Goal: Transaction & Acquisition: Obtain resource

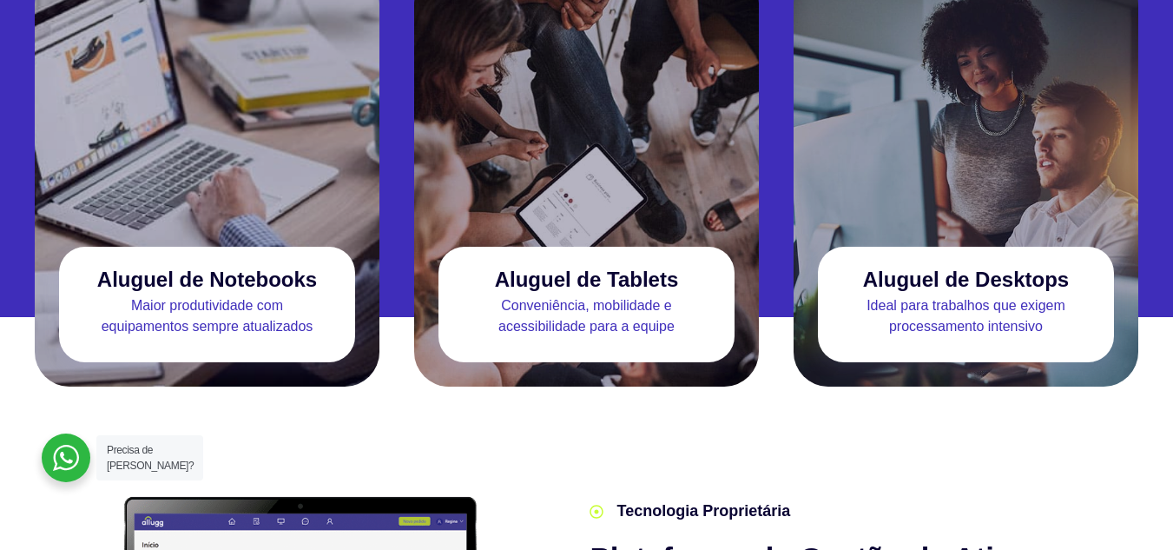
scroll to position [1737, 0]
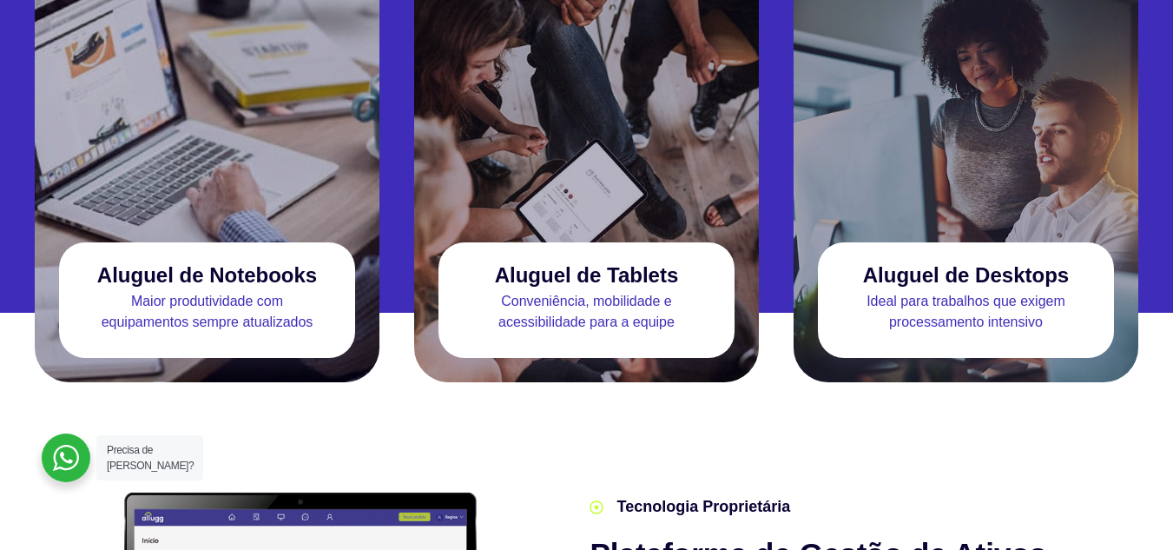
click at [263, 263] on h3 "Aluguel de Notebooks" at bounding box center [207, 274] width 220 height 23
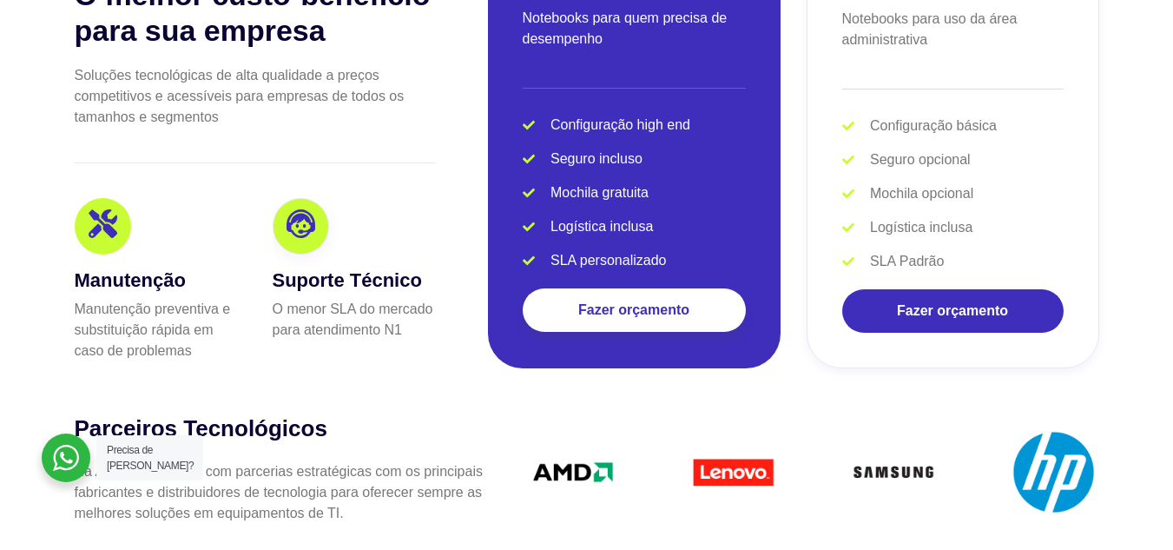
scroll to position [3561, 0]
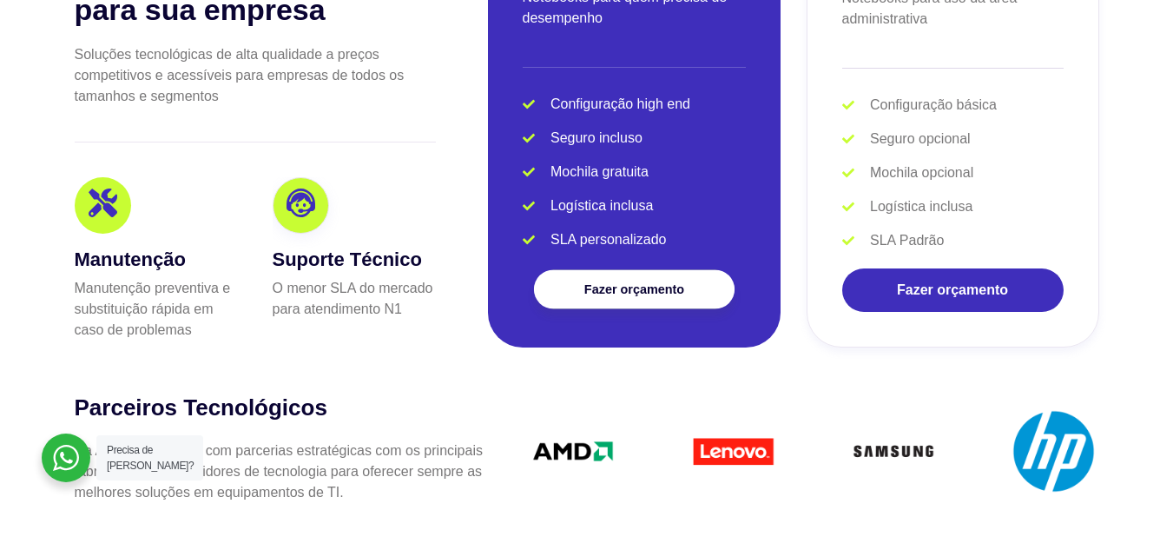
click at [637, 283] on span "Fazer orçamento" at bounding box center [634, 289] width 100 height 12
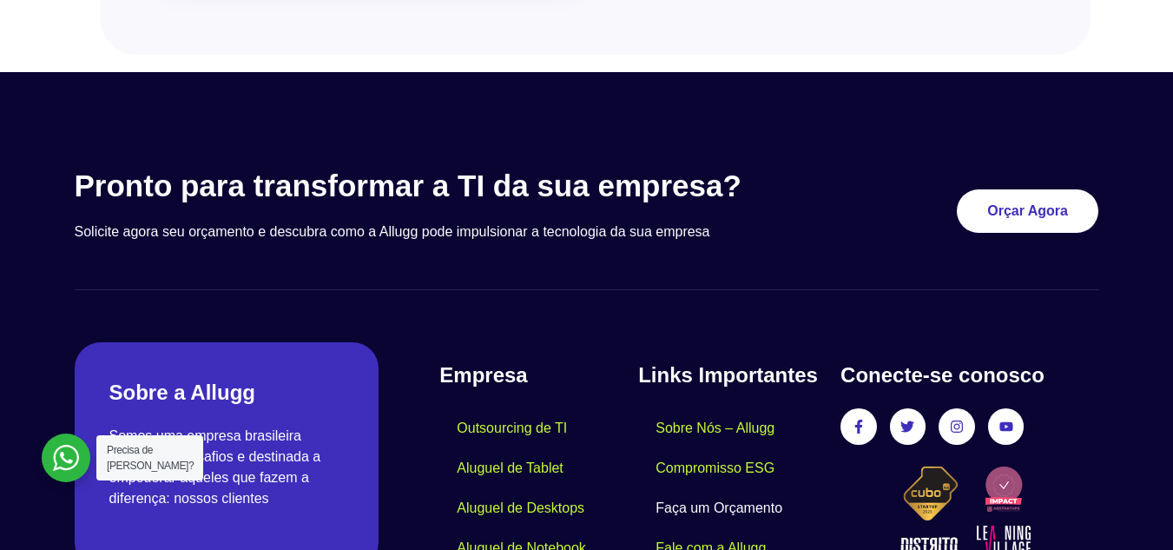
scroll to position [2112, 0]
